Goal: Check status: Check status

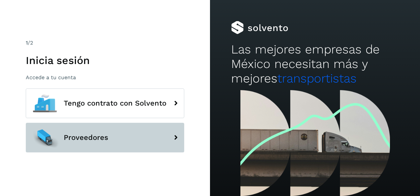
click at [102, 137] on span "Proveedores" at bounding box center [86, 138] width 45 height 8
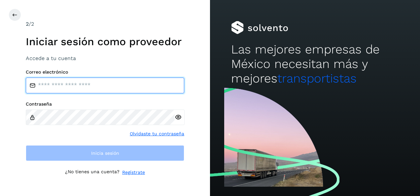
type input "**********"
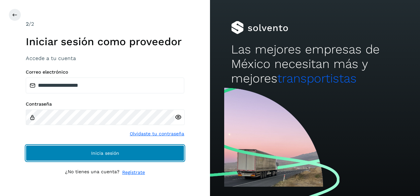
click at [105, 154] on span "Inicia sesión" at bounding box center [105, 153] width 28 height 5
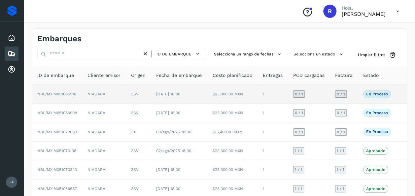
click at [161, 94] on span "[DATE] 18:00" at bounding box center [168, 94] width 24 height 5
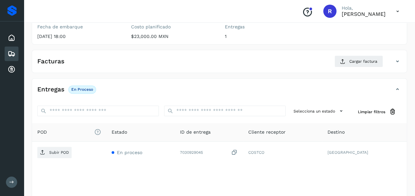
scroll to position [86, 0]
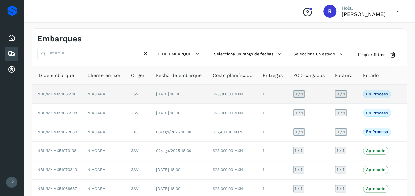
click at [169, 92] on span "[DATE] 18:00" at bounding box center [168, 94] width 24 height 5
